Goal: Task Accomplishment & Management: Complete application form

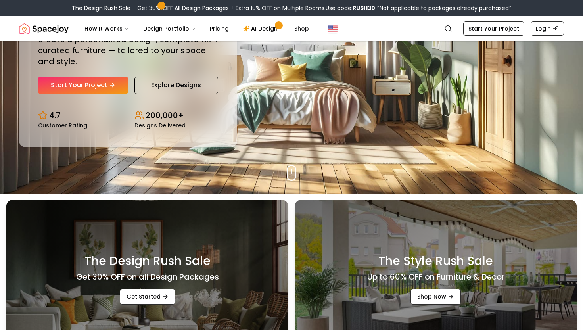
scroll to position [150, 0]
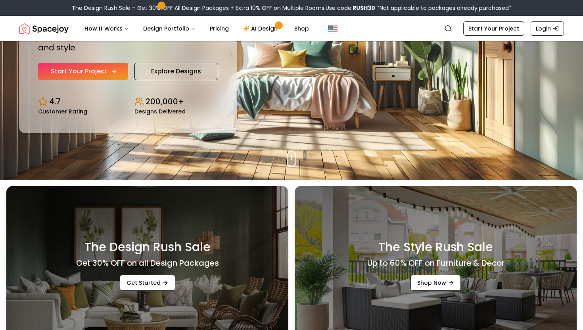
click at [94, 64] on link "Start Your Project" at bounding box center [83, 71] width 90 height 17
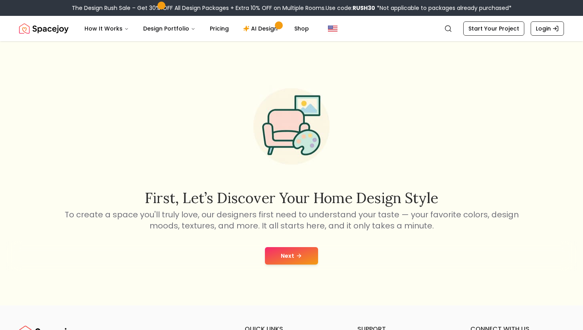
click at [290, 253] on button "Next" at bounding box center [291, 255] width 53 height 17
